Goal: Transaction & Acquisition: Purchase product/service

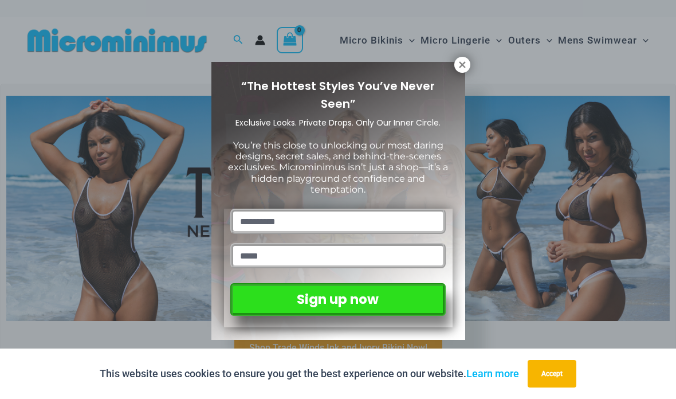
click at [464, 66] on icon at bounding box center [462, 64] width 6 height 6
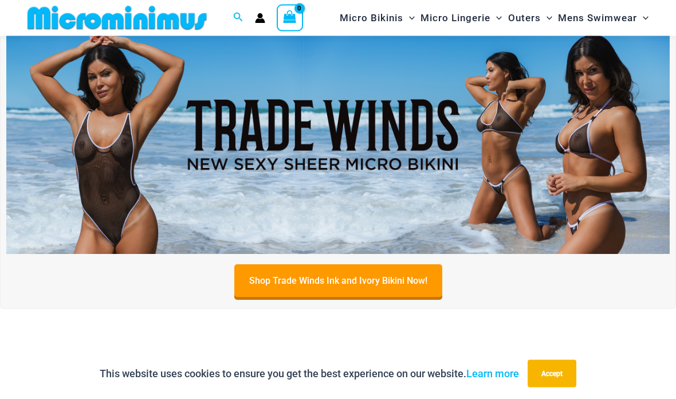
scroll to position [70, 0]
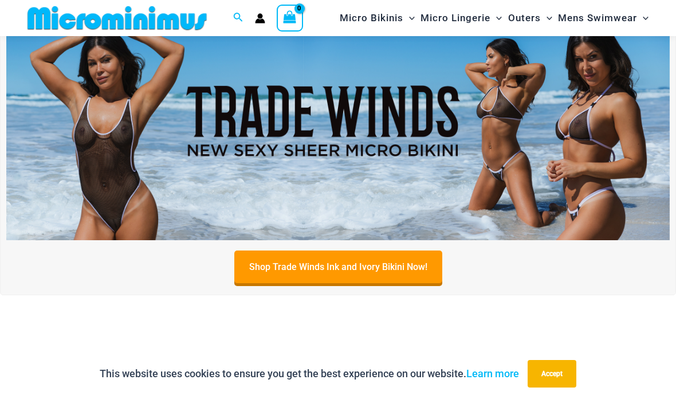
click at [249, 160] on img at bounding box center [337, 128] width 663 height 226
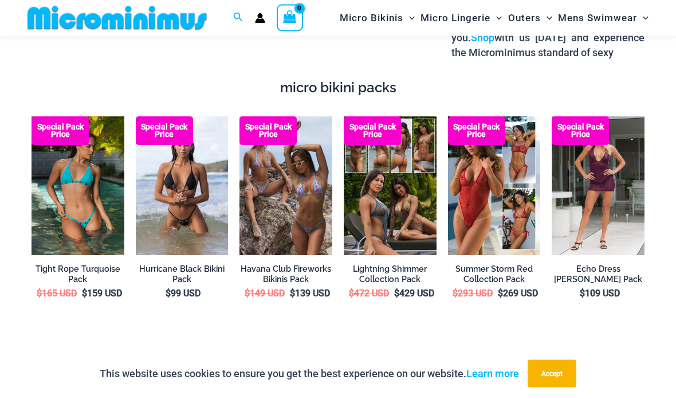
scroll to position [1462, 0]
click at [448, 116] on img at bounding box center [448, 116] width 0 height 0
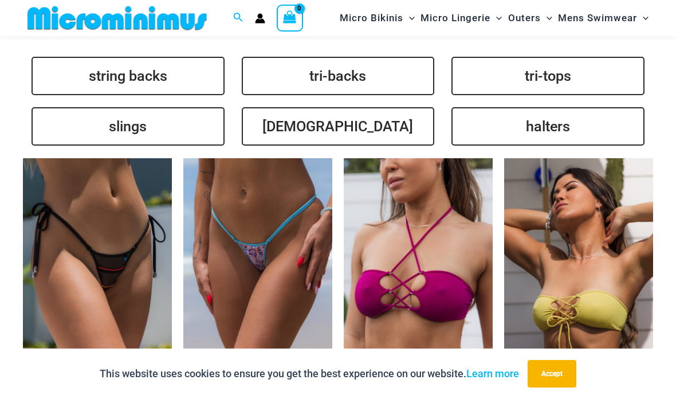
scroll to position [2275, 0]
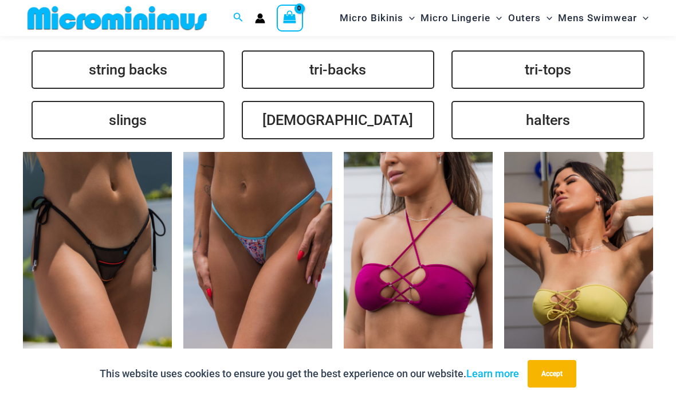
click at [104, 121] on link "slings" at bounding box center [127, 120] width 193 height 38
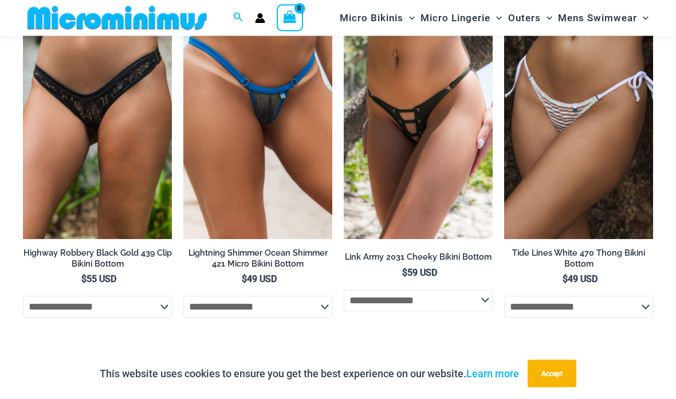
scroll to position [3091, 0]
click at [183, 15] on img at bounding box center [183, 15] width 0 height 0
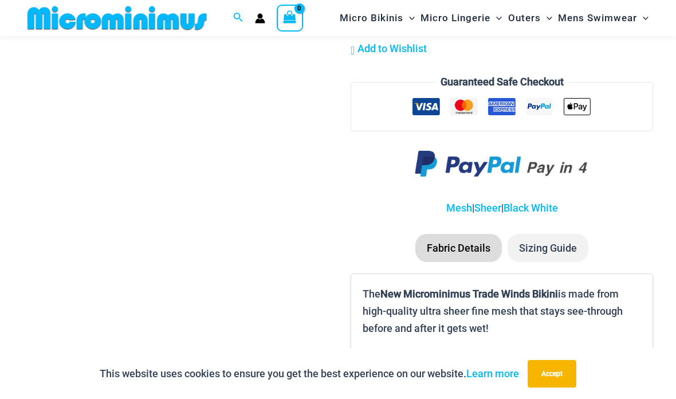
scroll to position [1593, 0]
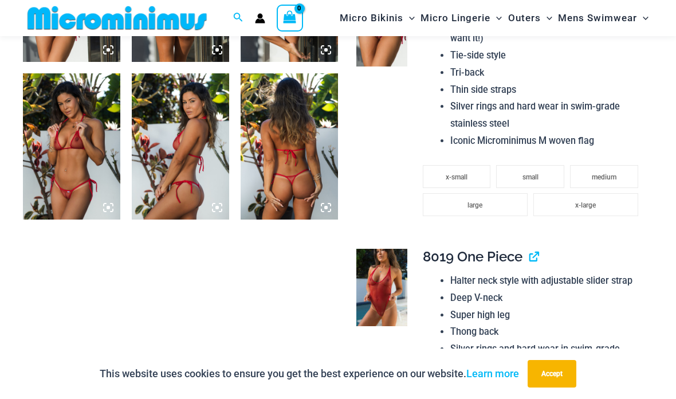
scroll to position [1098, 0]
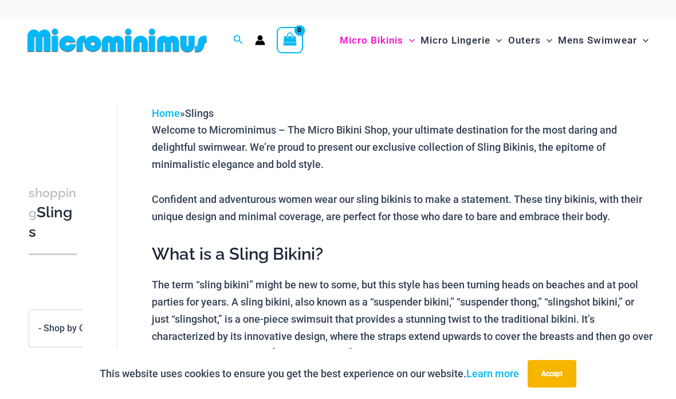
scroll to position [299, -1]
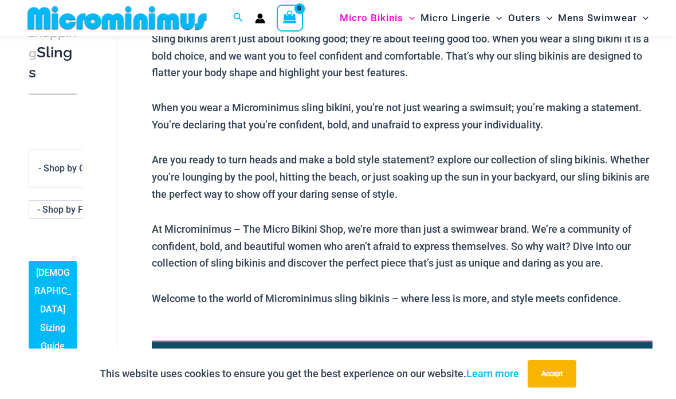
scroll to position [475, 0]
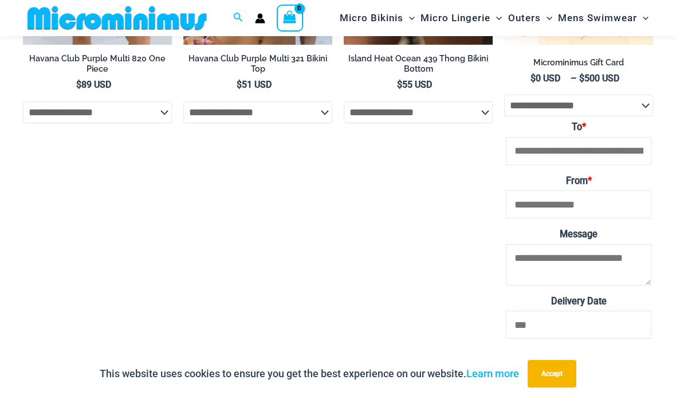
scroll to position [2872, 0]
